Goal: Information Seeking & Learning: Learn about a topic

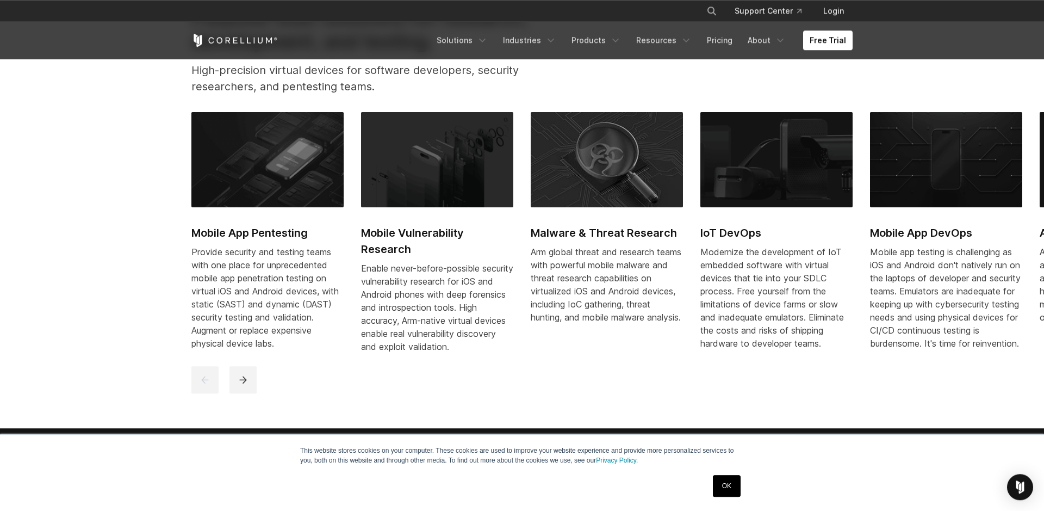
scroll to position [564, 0]
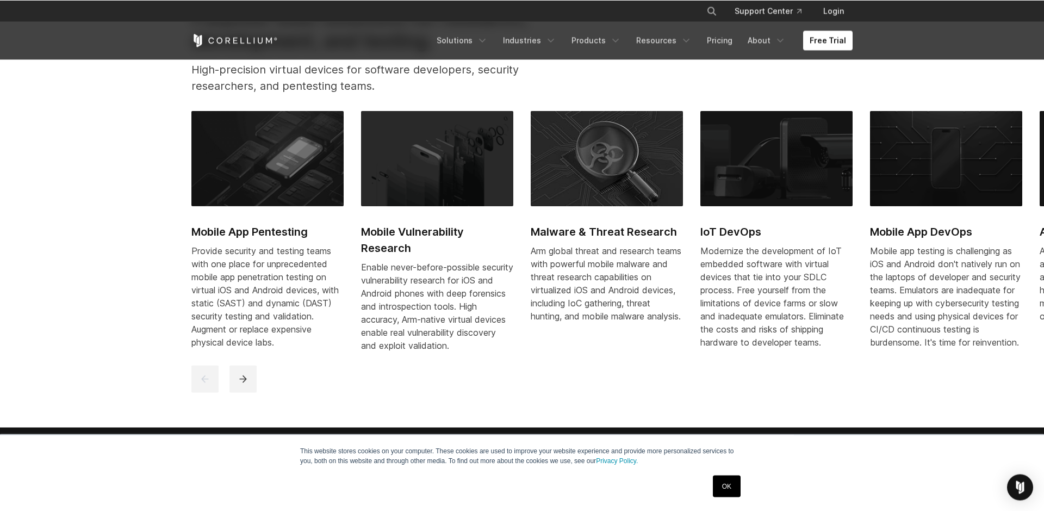
click at [381, 197] on img at bounding box center [437, 158] width 152 height 95
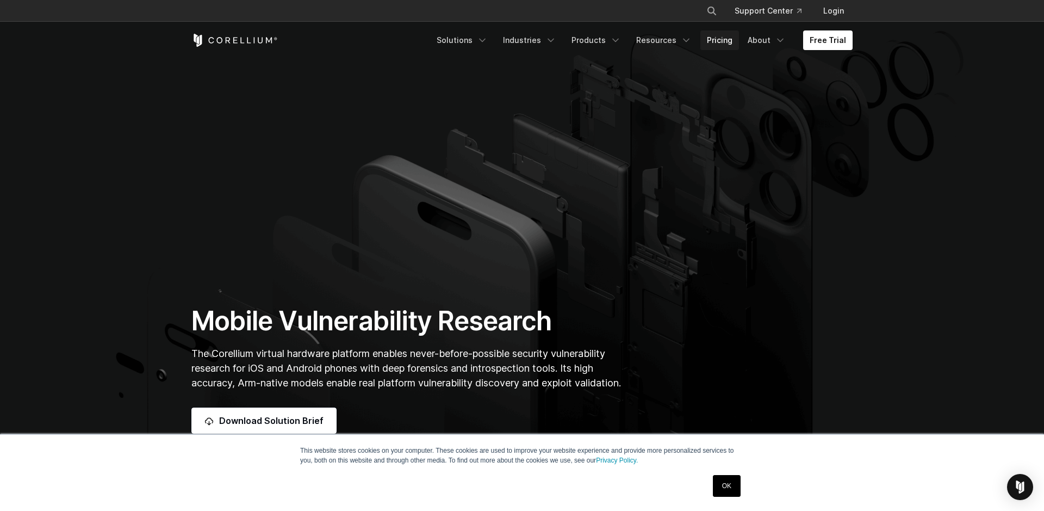
click at [724, 39] on link "Pricing" at bounding box center [719, 40] width 39 height 20
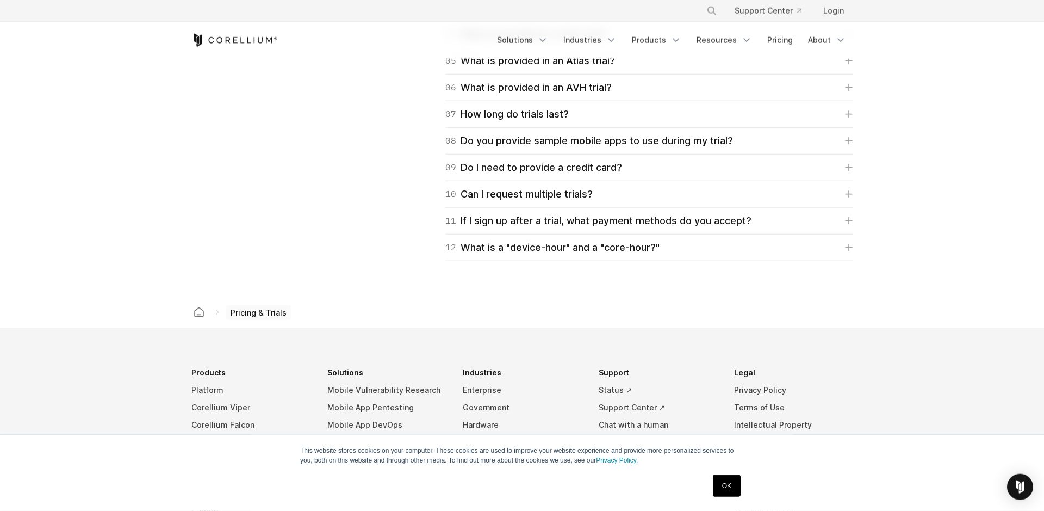
scroll to position [1874, 0]
